Goal: Task Accomplishment & Management: Use online tool/utility

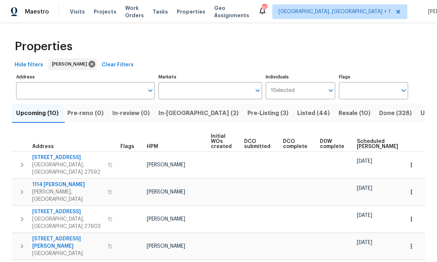
click at [247, 111] on span "Pre-Listing (3)" at bounding box center [267, 113] width 41 height 10
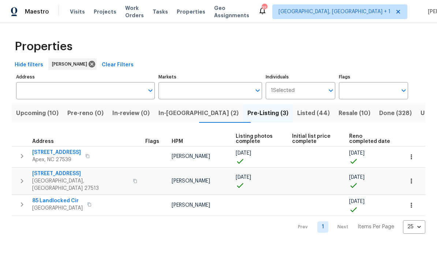
click at [174, 112] on span "In-reno (2)" at bounding box center [199, 113] width 80 height 10
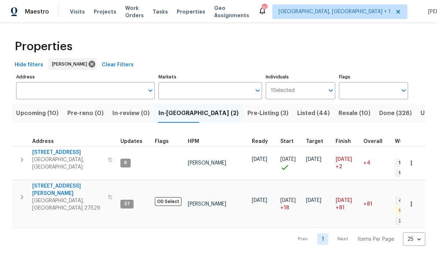
click at [36, 118] on span "Upcoming (10)" at bounding box center [37, 113] width 42 height 10
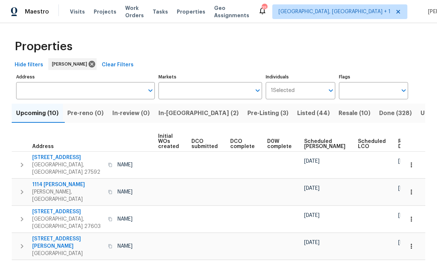
scroll to position [0, 52]
click at [399, 145] on span "Ready Date" at bounding box center [407, 144] width 16 height 10
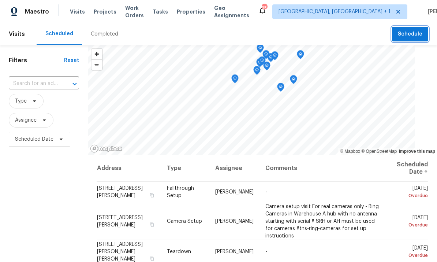
click at [419, 31] on span "Schedule" at bounding box center [410, 34] width 25 height 9
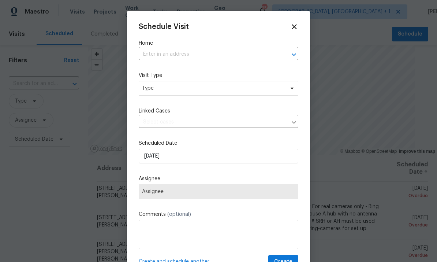
click at [178, 55] on input "text" at bounding box center [208, 54] width 139 height 11
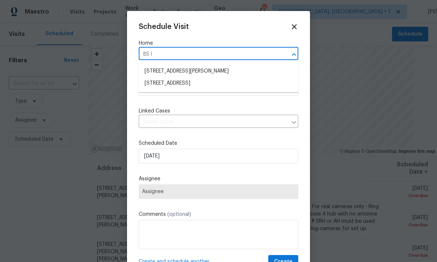
type input "85 la"
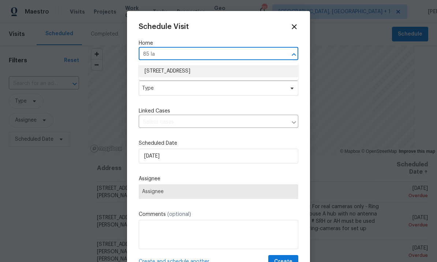
click at [216, 70] on li "85 Landlocked Cir, Angier, NC 27501" at bounding box center [219, 71] width 160 height 12
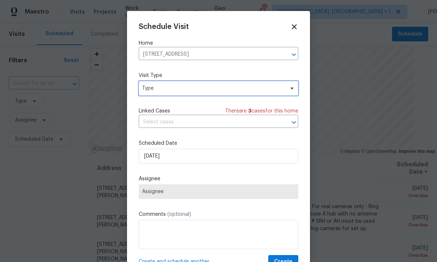
click at [291, 91] on icon at bounding box center [292, 88] width 6 height 6
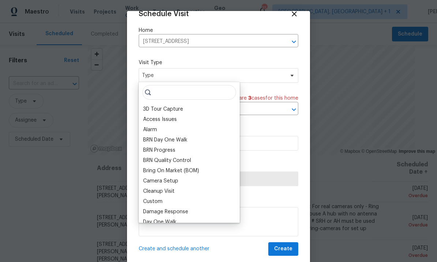
scroll to position [14, 0]
click at [391, 21] on div at bounding box center [218, 131] width 437 height 262
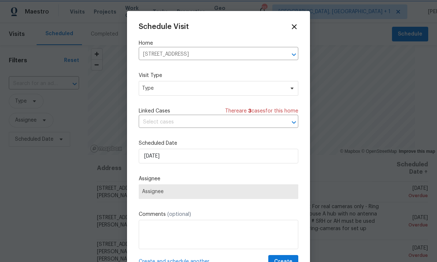
scroll to position [0, 0]
click at [298, 26] on icon at bounding box center [294, 27] width 8 height 8
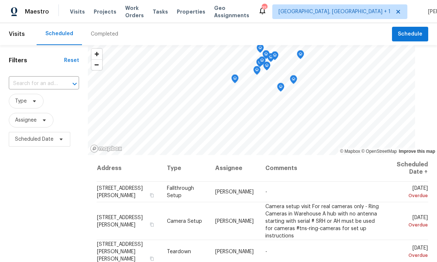
click at [36, 89] on input "text" at bounding box center [34, 83] width 50 height 11
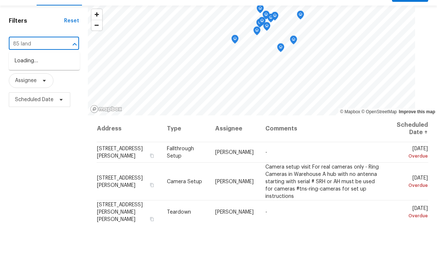
type input "85 land"
click at [51, 94] on li "85 Landlocked Cir, Angier, NC 27501" at bounding box center [44, 100] width 71 height 12
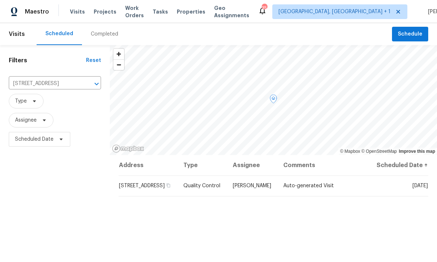
click at [0, 0] on icon at bounding box center [0, 0] width 0 height 0
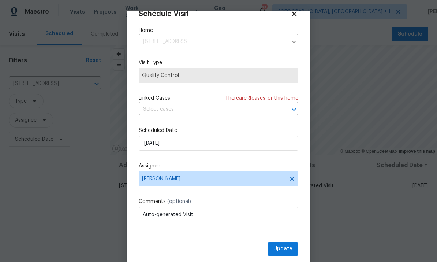
scroll to position [14, 0]
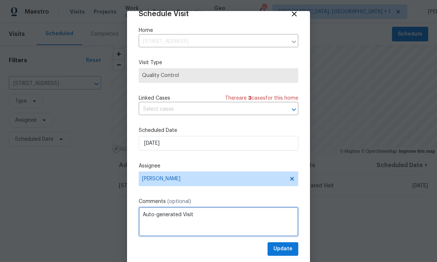
click at [202, 215] on textarea "Auto-generated Visit" at bounding box center [219, 221] width 160 height 29
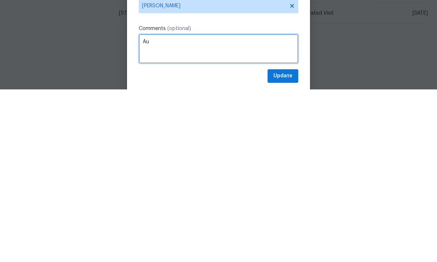
type textarea "A"
type textarea "i"
type textarea "Pictures, AI scan."
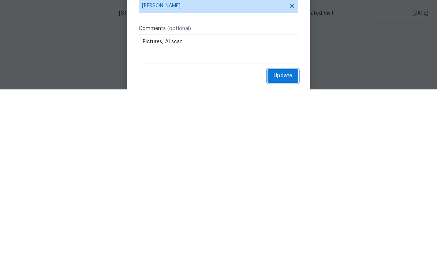
click at [288, 244] on span "Update" at bounding box center [282, 248] width 19 height 9
